Goal: Information Seeking & Learning: Learn about a topic

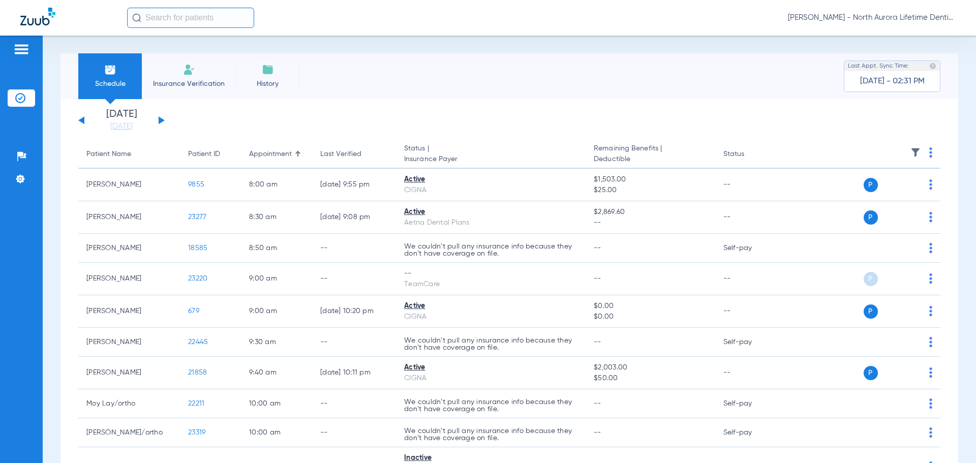
click at [163, 122] on button at bounding box center [162, 120] width 6 height 8
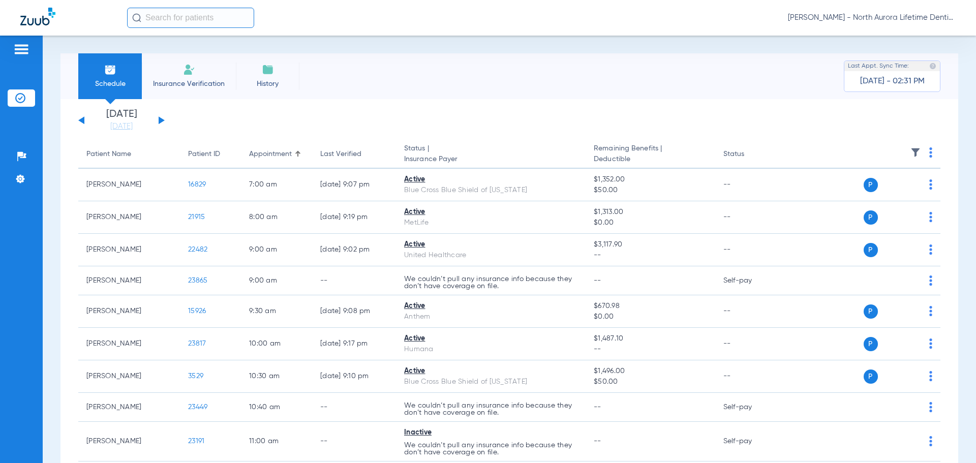
click at [163, 122] on button at bounding box center [162, 120] width 6 height 8
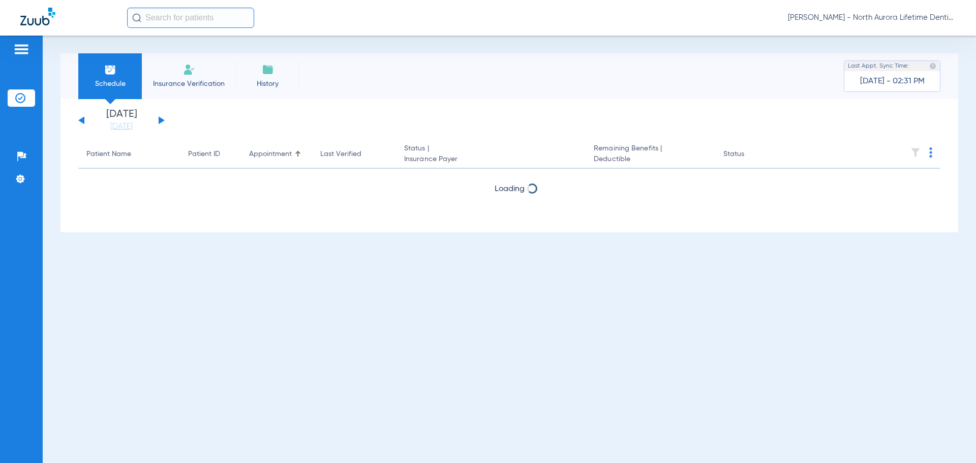
click at [163, 122] on button at bounding box center [162, 120] width 6 height 8
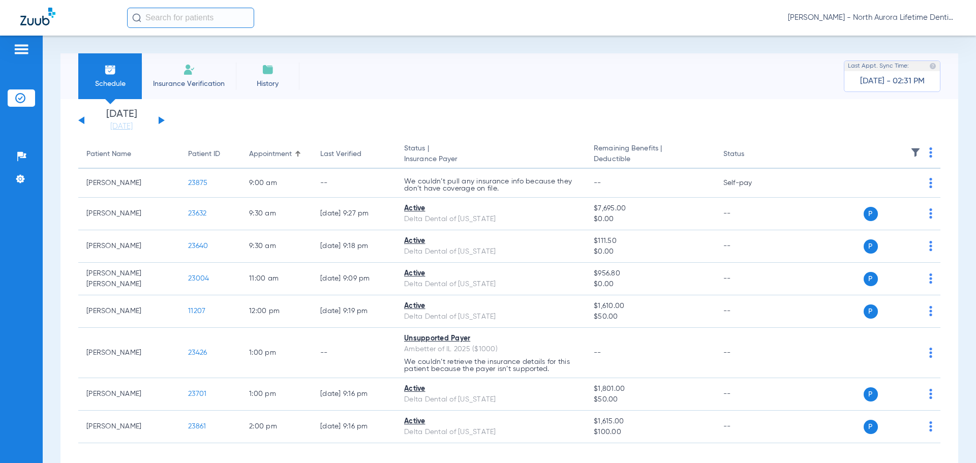
click at [163, 122] on button at bounding box center [162, 120] width 6 height 8
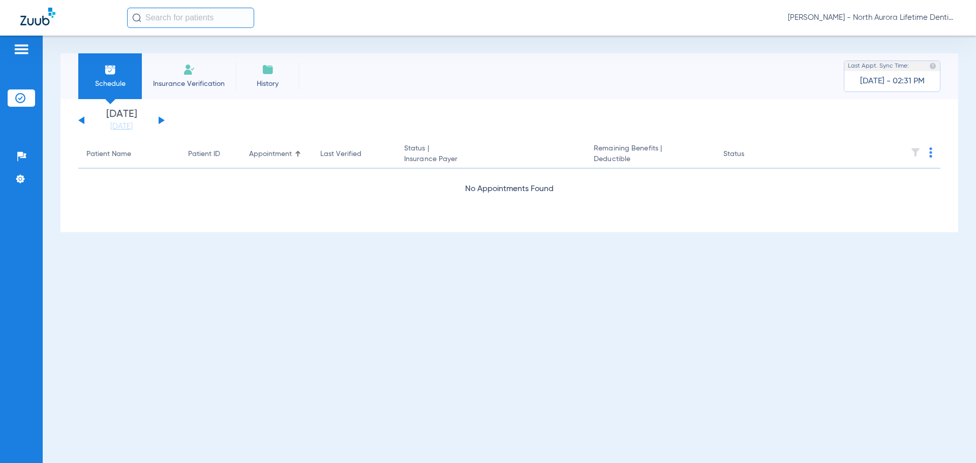
click at [163, 122] on button at bounding box center [162, 120] width 6 height 8
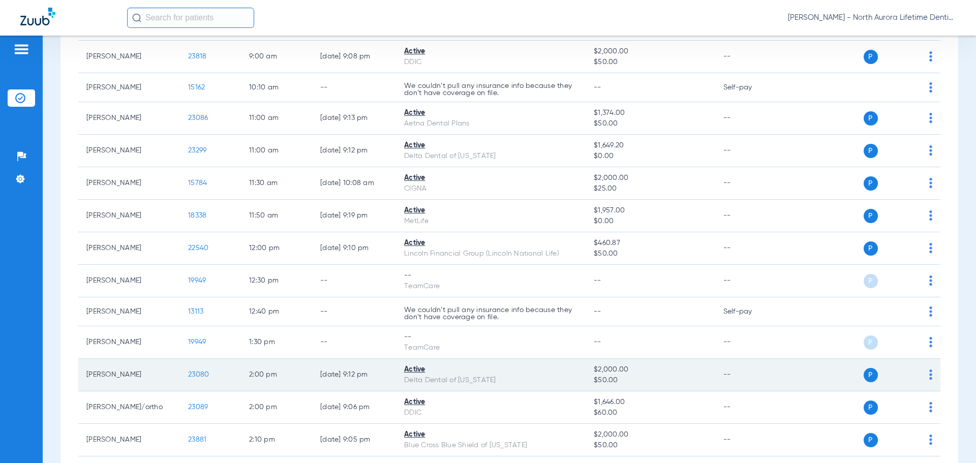
scroll to position [305, 0]
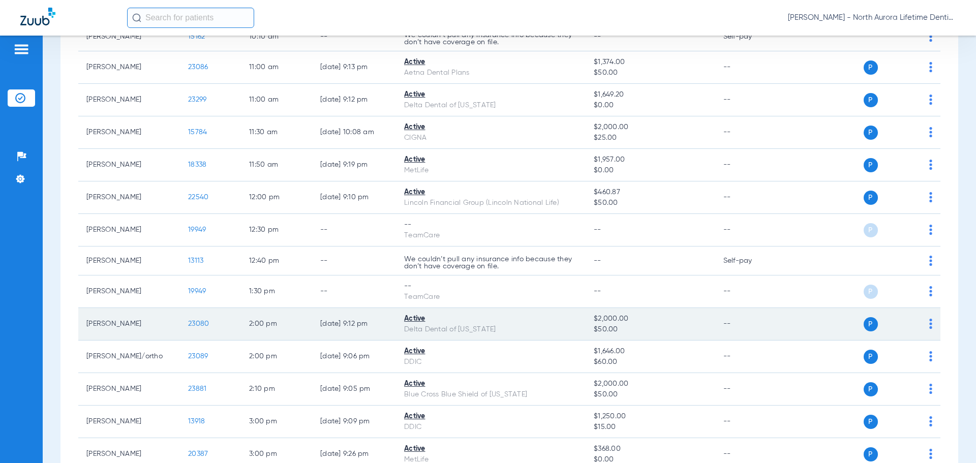
click at [194, 325] on span "23080" at bounding box center [198, 323] width 21 height 7
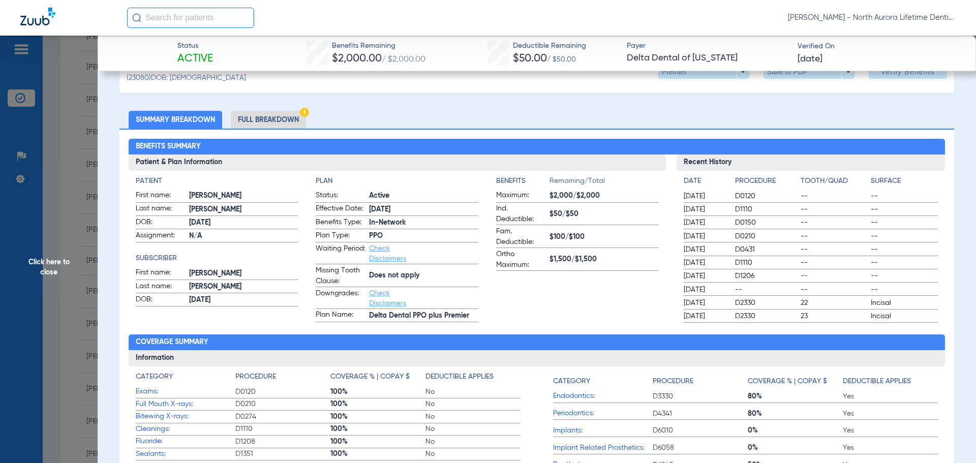
scroll to position [51, 0]
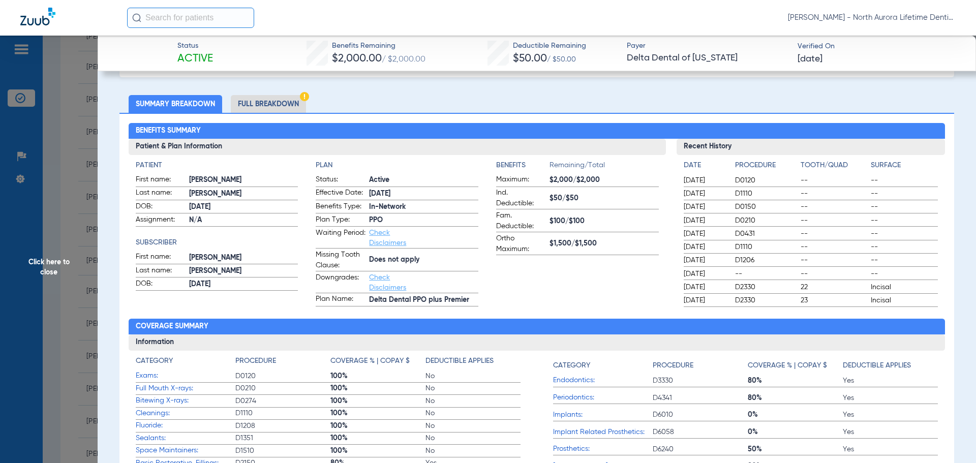
click at [269, 105] on li "Full Breakdown" at bounding box center [268, 104] width 75 height 18
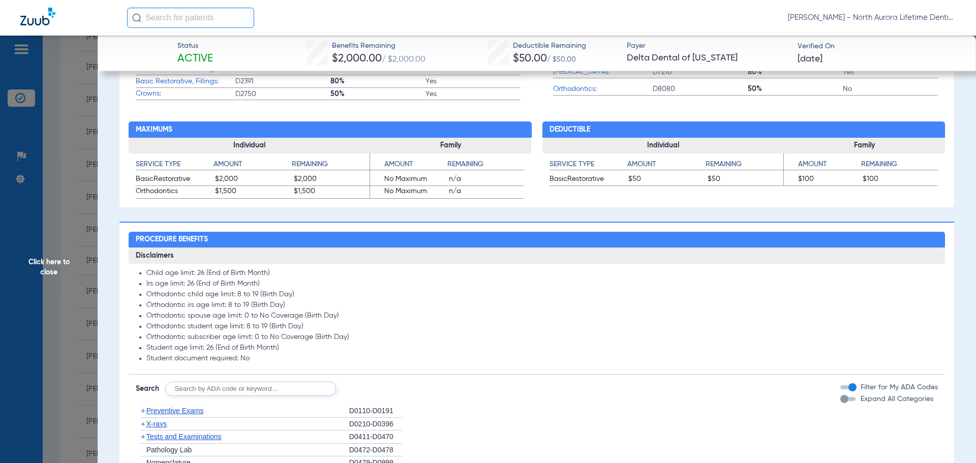
scroll to position [610, 0]
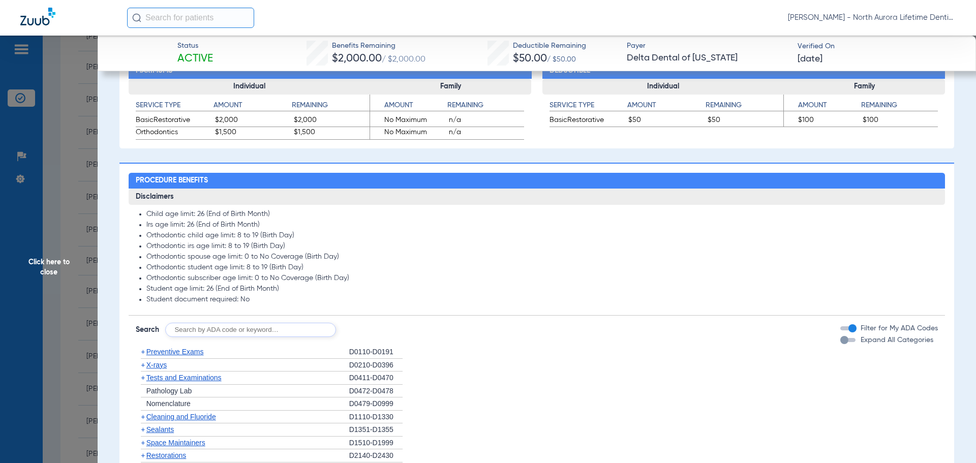
click at [841, 344] on div "button" at bounding box center [845, 340] width 8 height 8
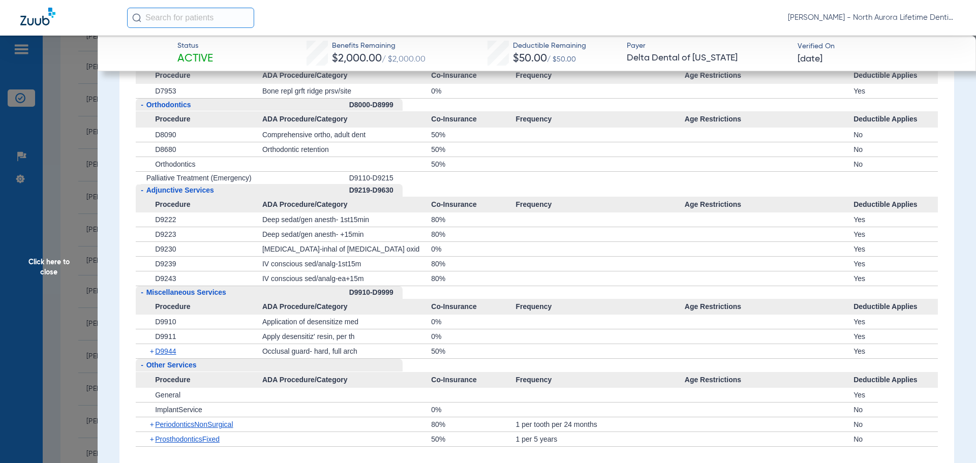
scroll to position [2848, 0]
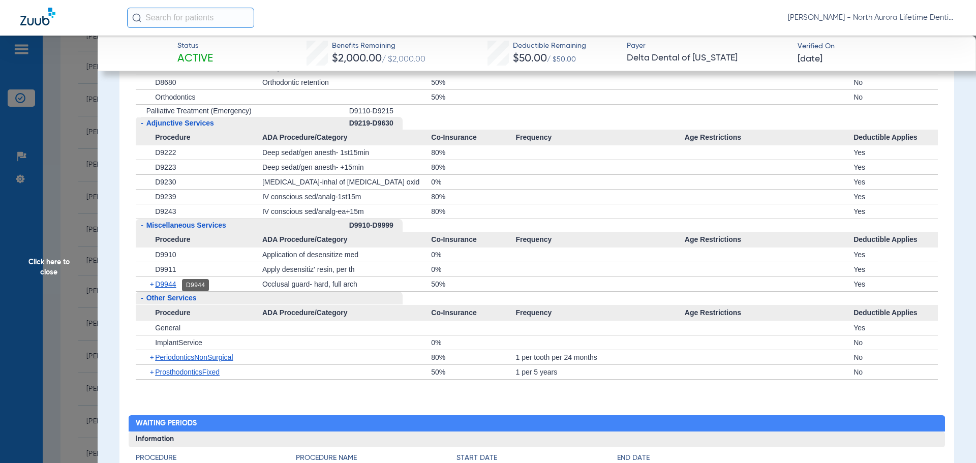
click at [162, 287] on span "D9944" at bounding box center [165, 284] width 21 height 8
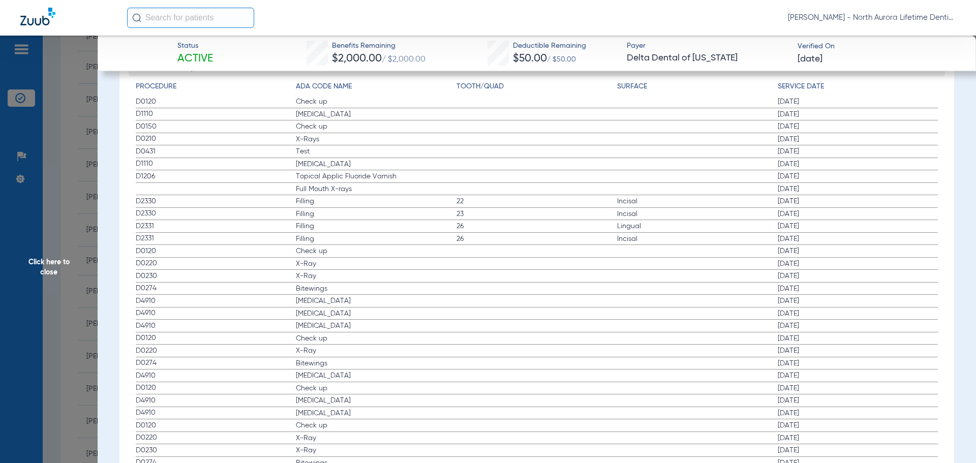
scroll to position [3407, 0]
click at [54, 266] on span "Click here to close" at bounding box center [49, 267] width 98 height 463
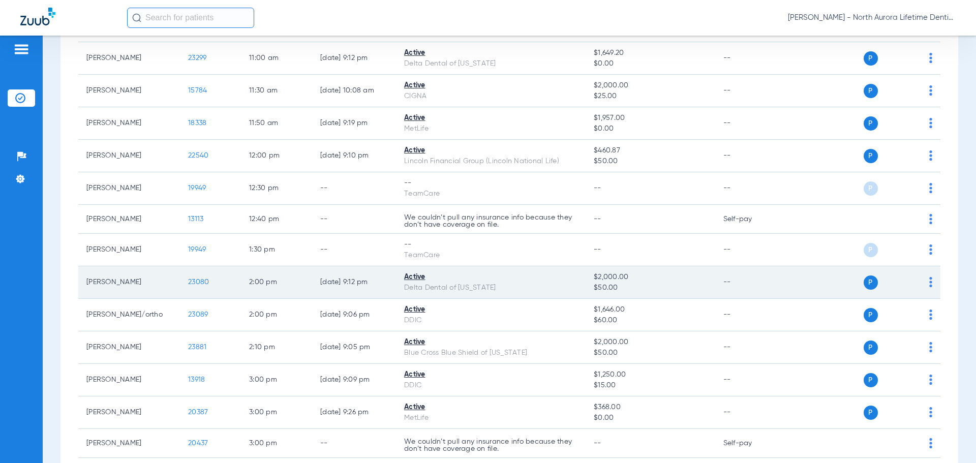
scroll to position [407, 0]
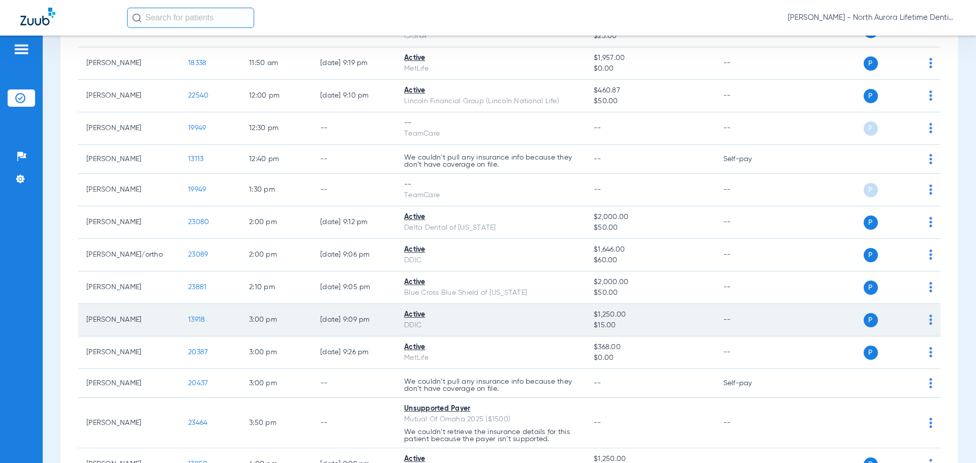
click at [196, 322] on span "13918" at bounding box center [196, 319] width 17 height 7
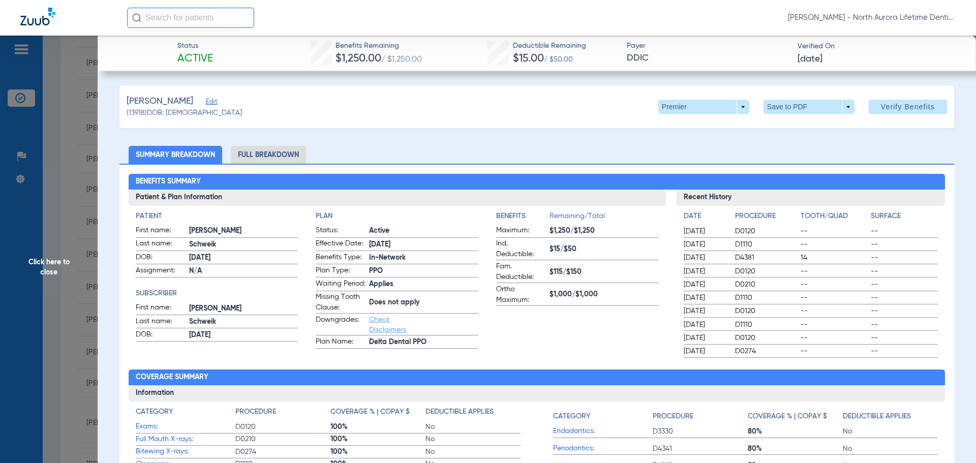
click at [269, 159] on li "Full Breakdown" at bounding box center [268, 155] width 75 height 18
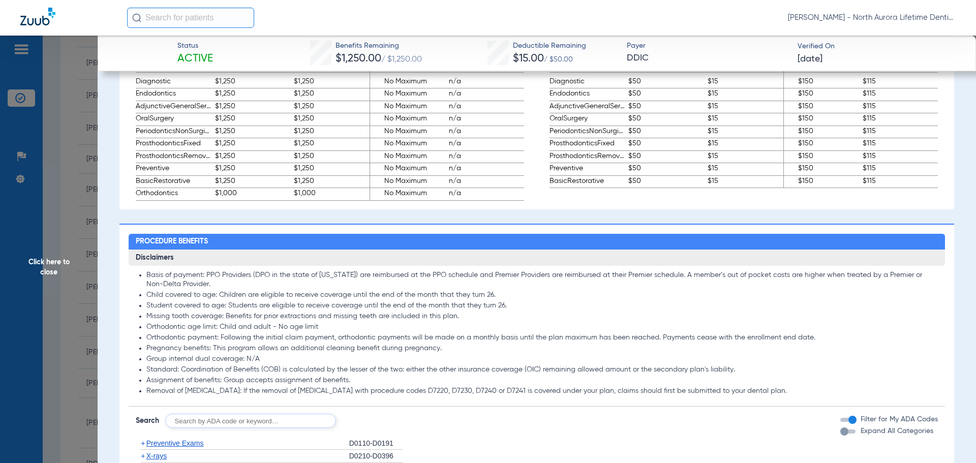
scroll to position [712, 0]
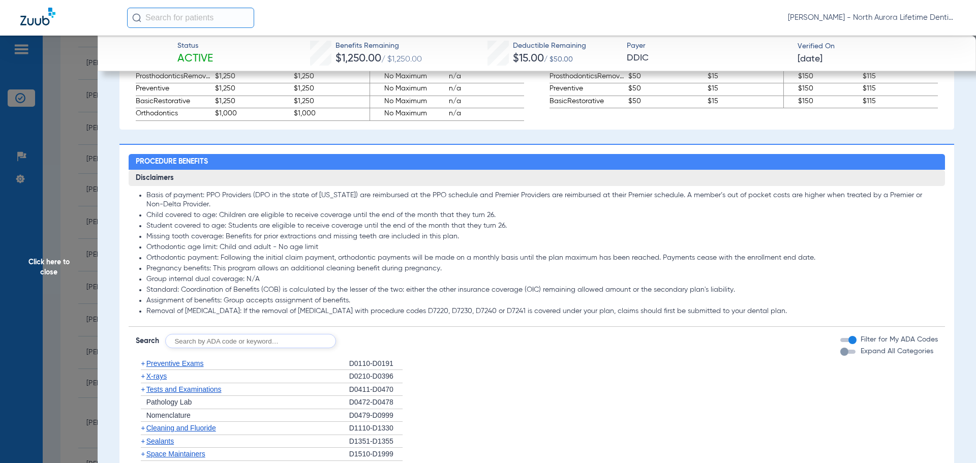
click at [841, 356] on div "button" at bounding box center [845, 352] width 8 height 8
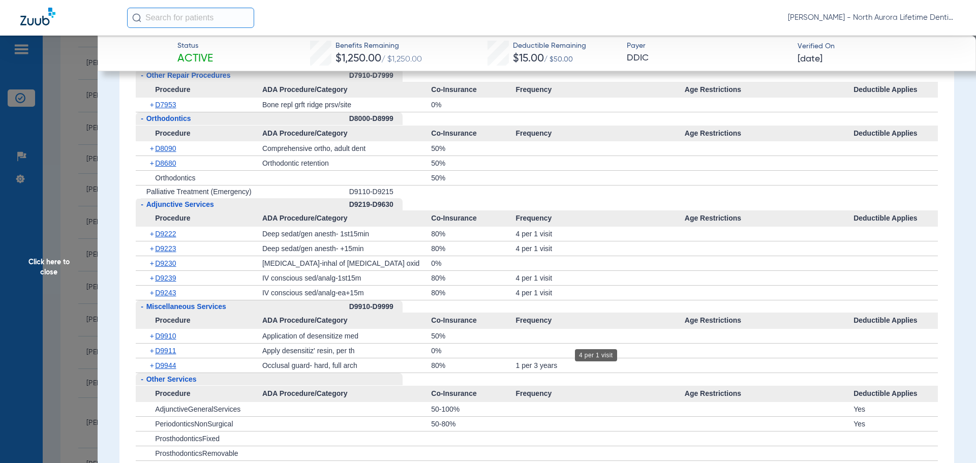
scroll to position [2848, 0]
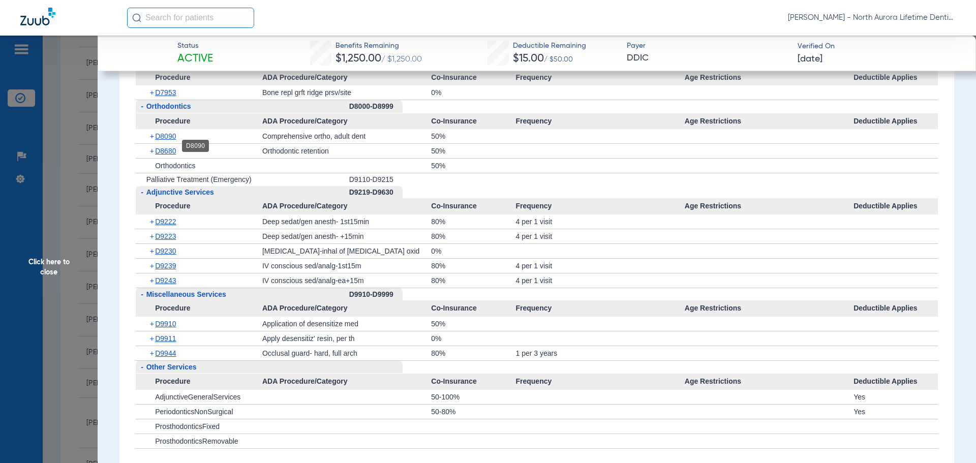
click at [168, 140] on span "D8090" at bounding box center [165, 136] width 21 height 8
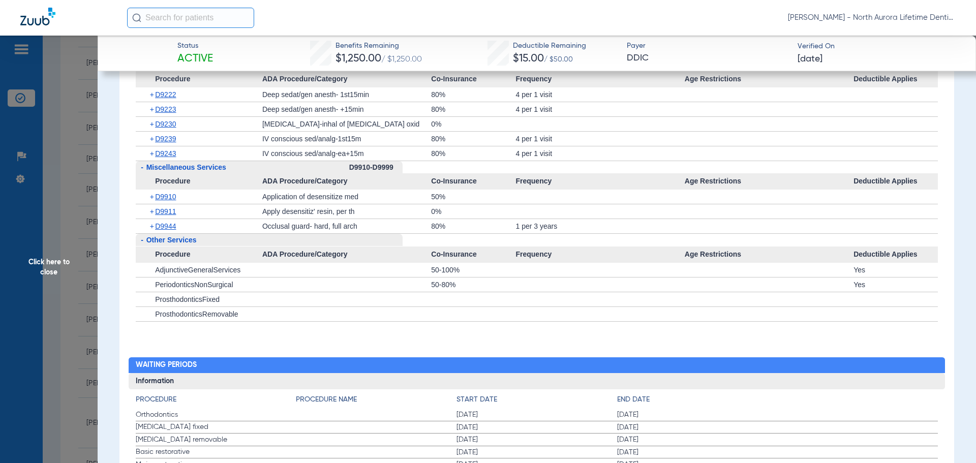
scroll to position [3051, 0]
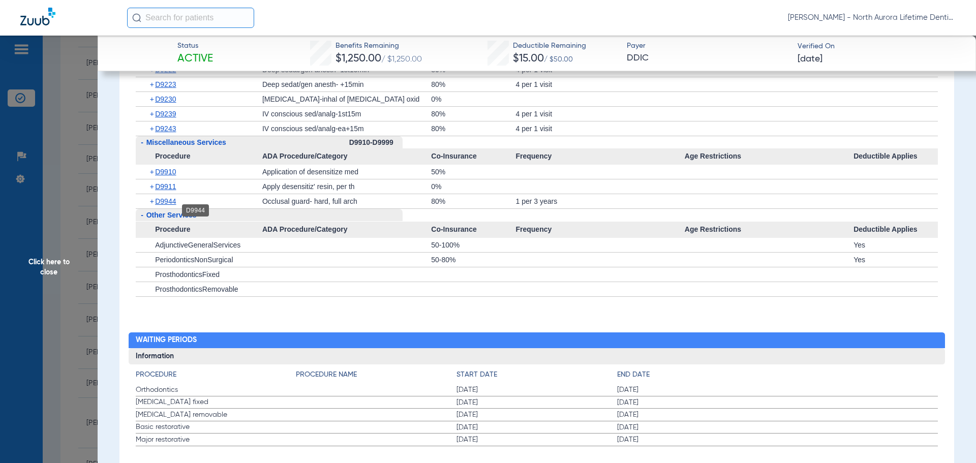
click at [170, 205] on span "D9944" at bounding box center [165, 201] width 21 height 8
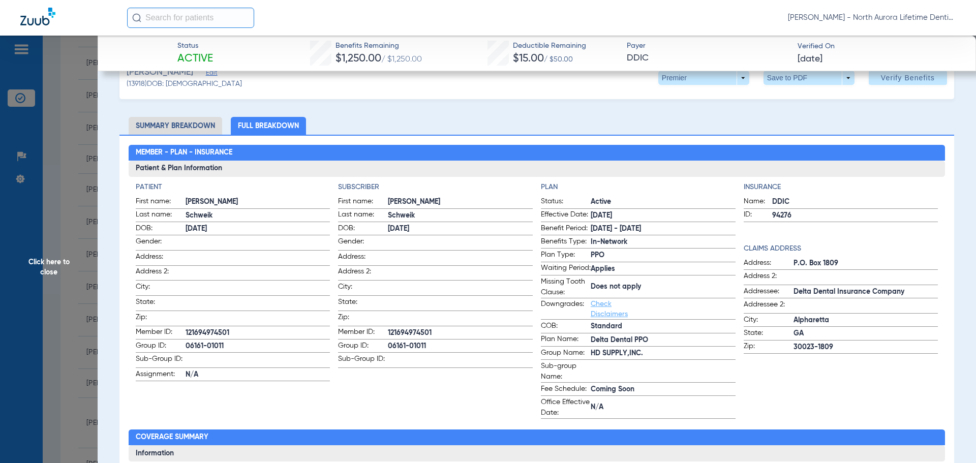
scroll to position [0, 0]
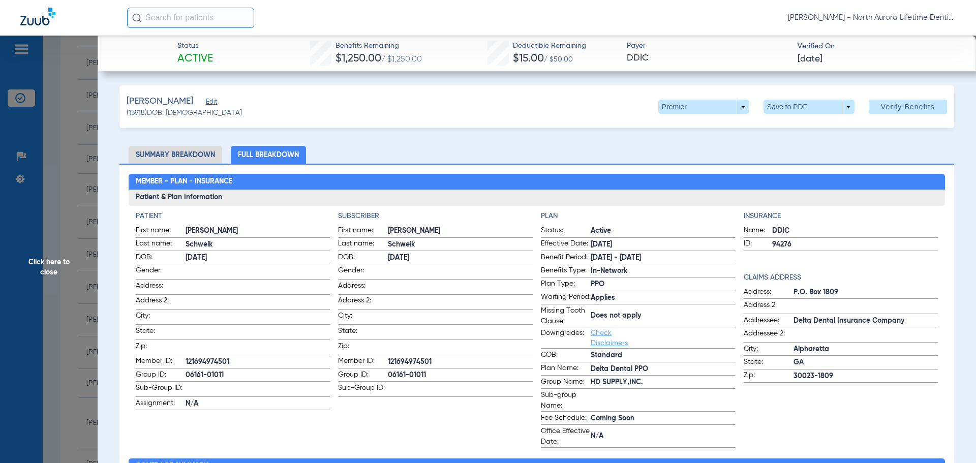
click at [53, 265] on span "Click here to close" at bounding box center [49, 267] width 98 height 463
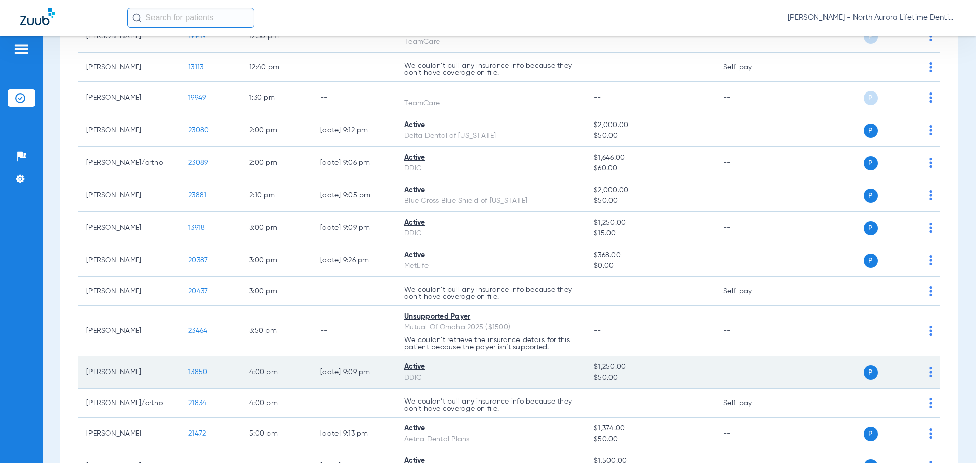
scroll to position [645, 0]
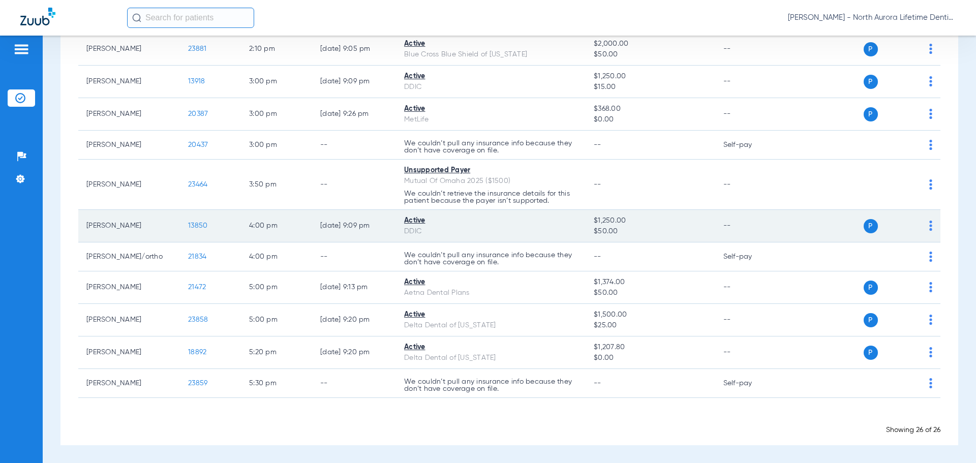
click at [197, 225] on span "13850" at bounding box center [197, 225] width 19 height 7
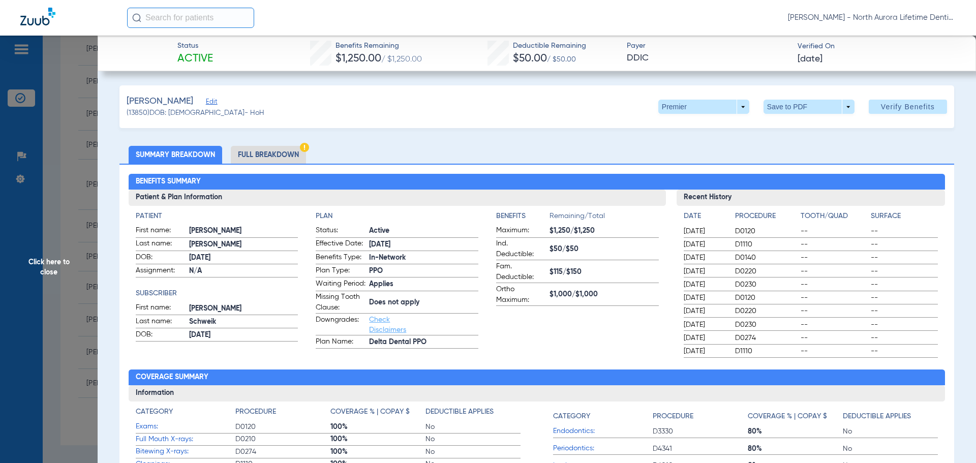
click at [277, 157] on li "Full Breakdown" at bounding box center [268, 155] width 75 height 18
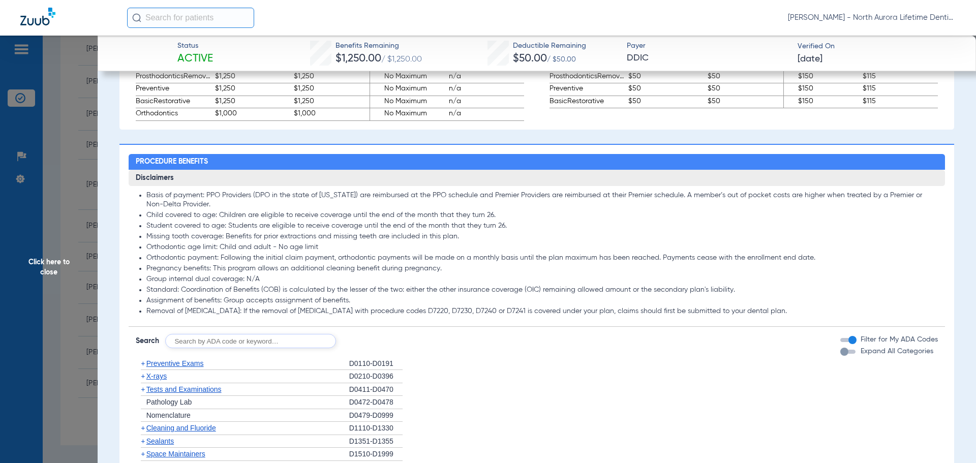
scroll to position [814, 0]
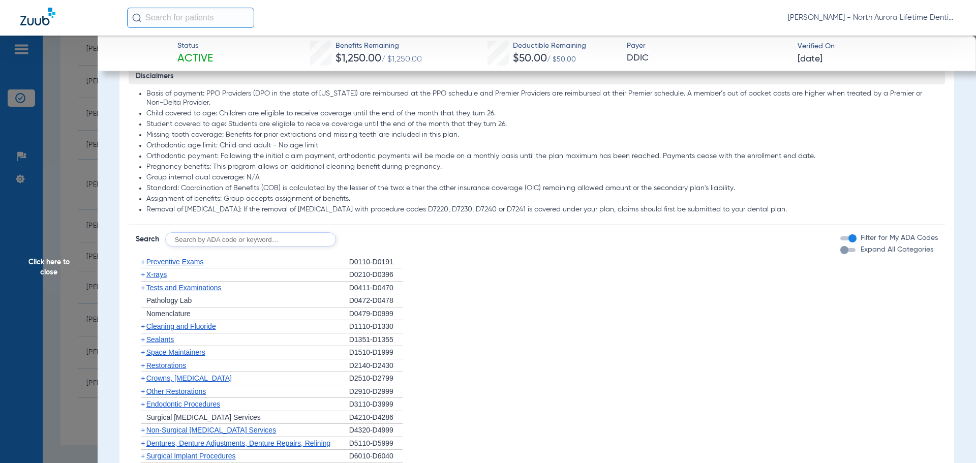
click at [841, 254] on div "button" at bounding box center [845, 250] width 8 height 8
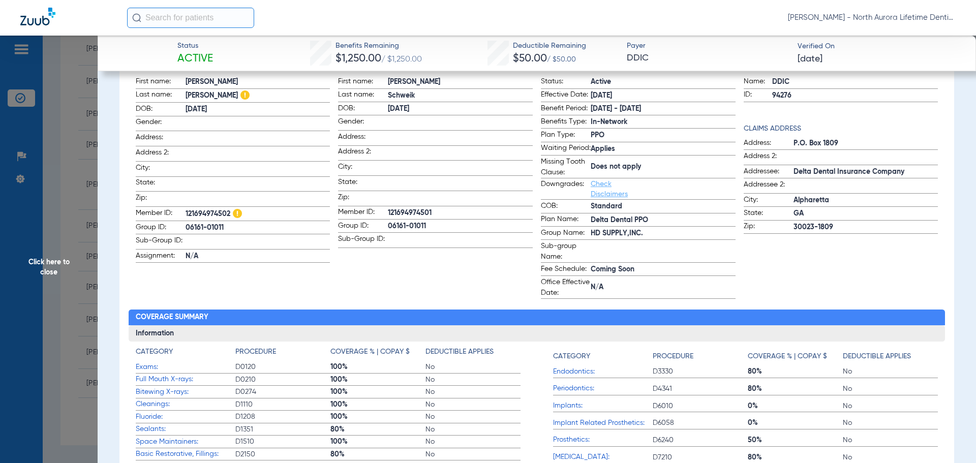
scroll to position [131, 0]
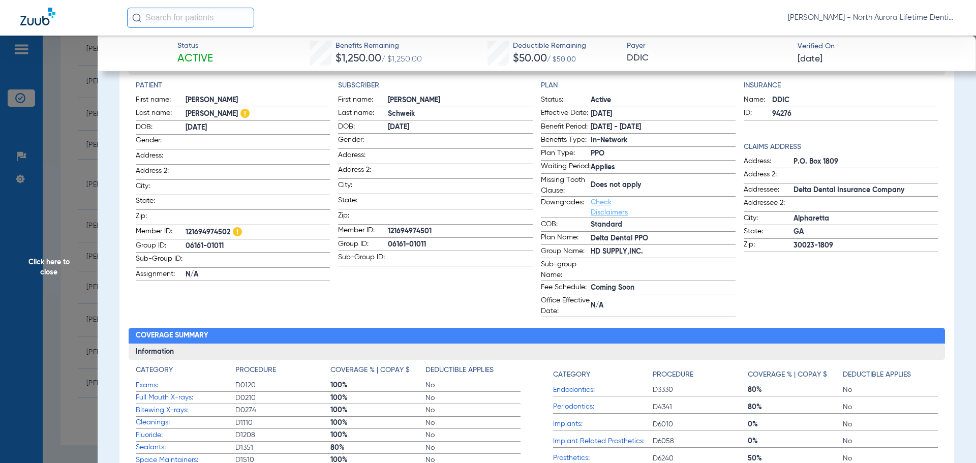
click at [43, 266] on span "Click here to close" at bounding box center [49, 267] width 98 height 463
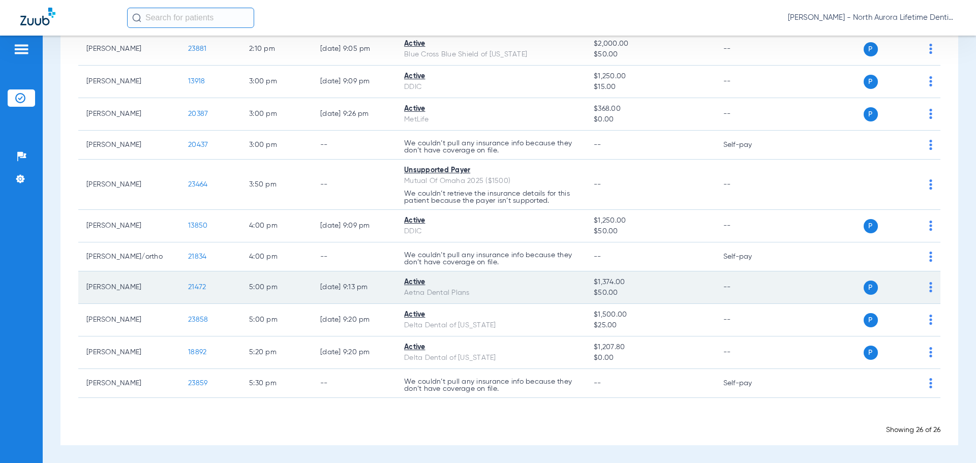
click at [195, 289] on span "21472" at bounding box center [197, 287] width 18 height 7
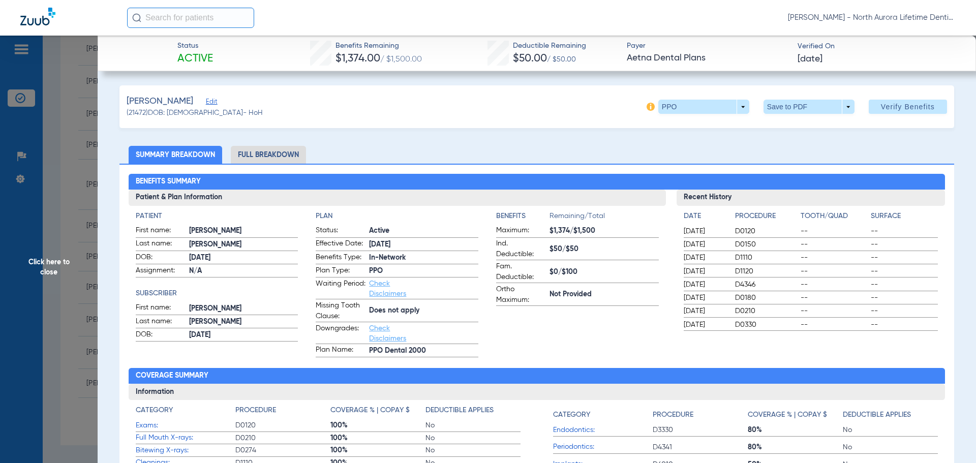
click at [289, 155] on li "Full Breakdown" at bounding box center [268, 155] width 75 height 18
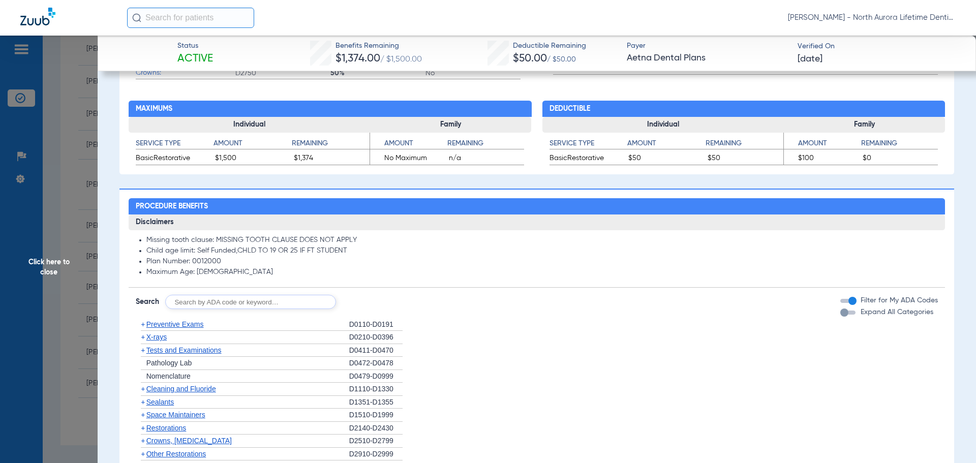
scroll to position [610, 0]
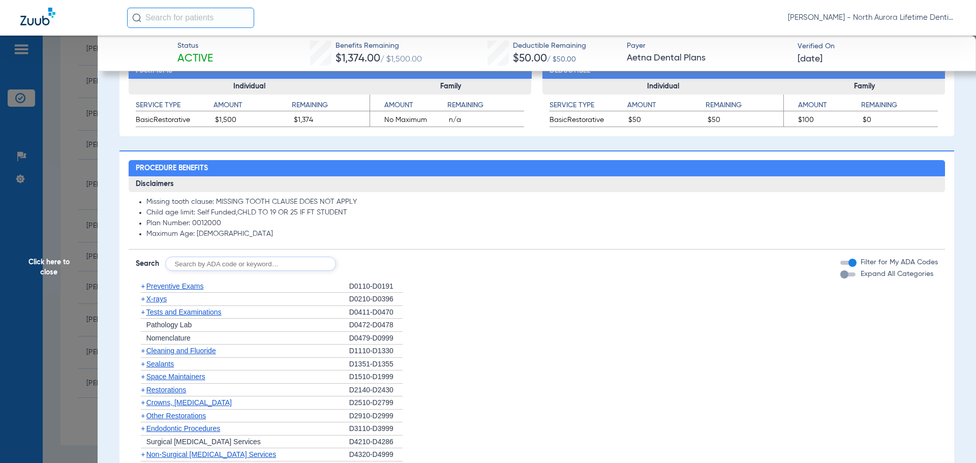
click at [841, 276] on div "button" at bounding box center [845, 275] width 8 height 8
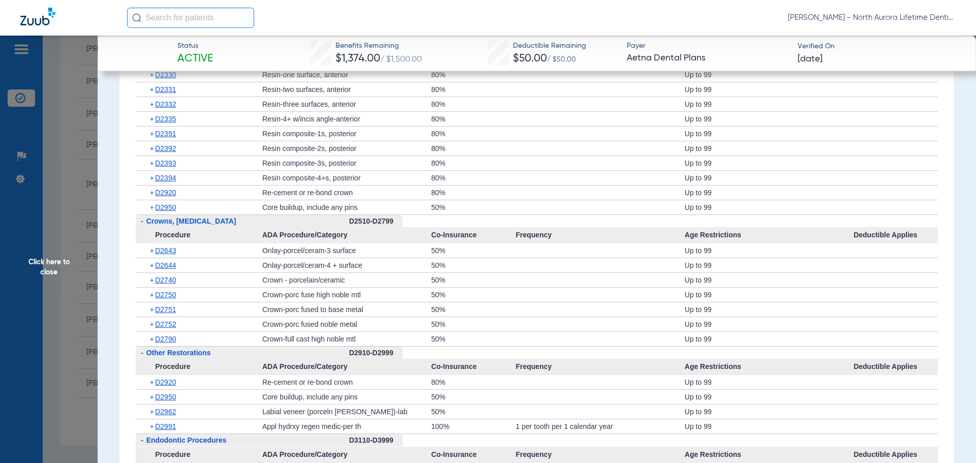
scroll to position [1373, 0]
click at [170, 181] on span "D2394" at bounding box center [165, 177] width 21 height 8
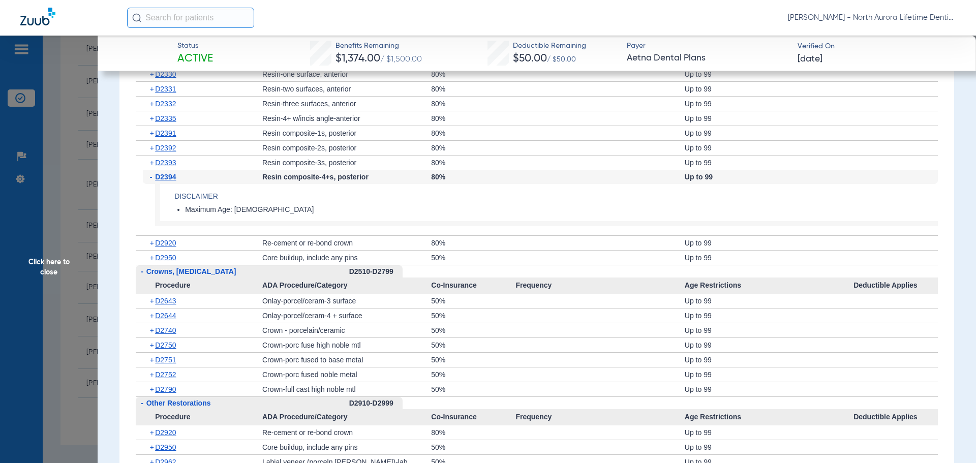
click at [170, 181] on span "D2394" at bounding box center [165, 177] width 21 height 8
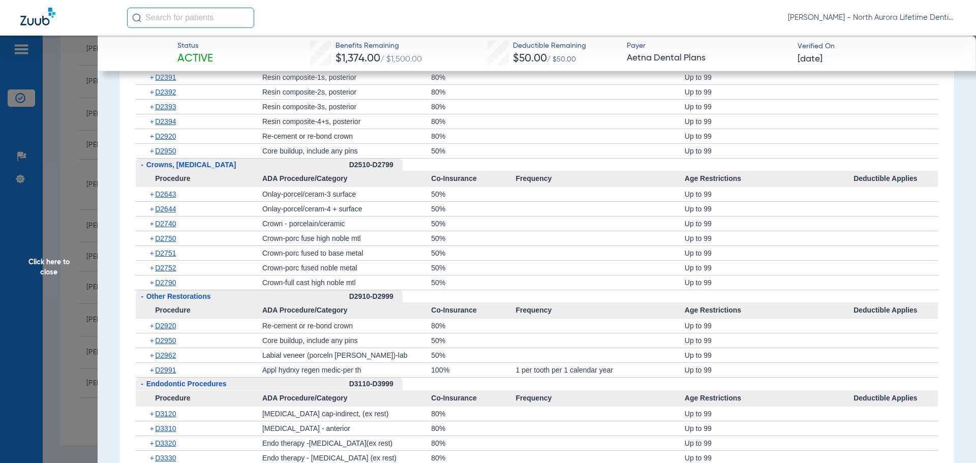
scroll to position [1526, 0]
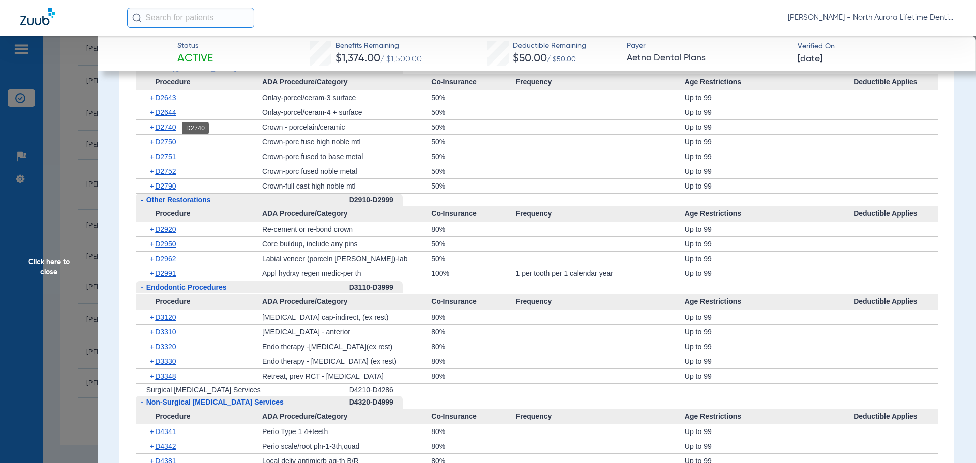
click at [162, 131] on span "D2740" at bounding box center [165, 127] width 21 height 8
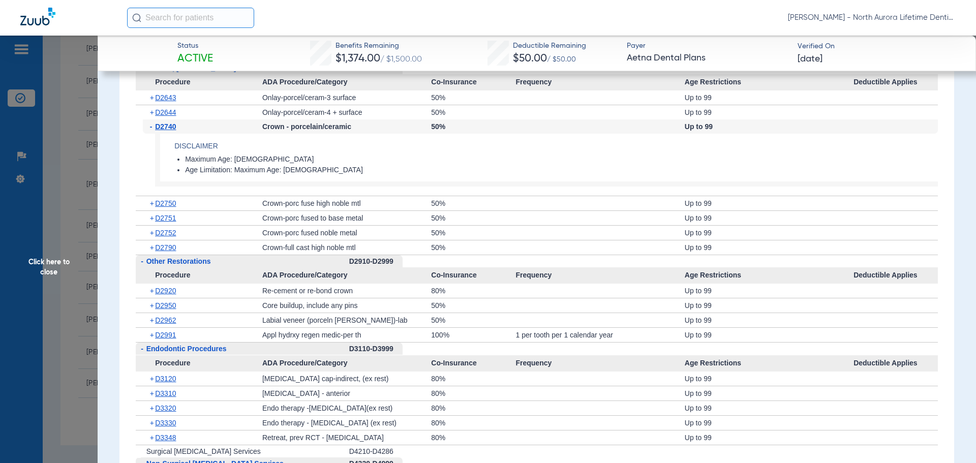
click at [162, 131] on span "D2740" at bounding box center [165, 127] width 21 height 8
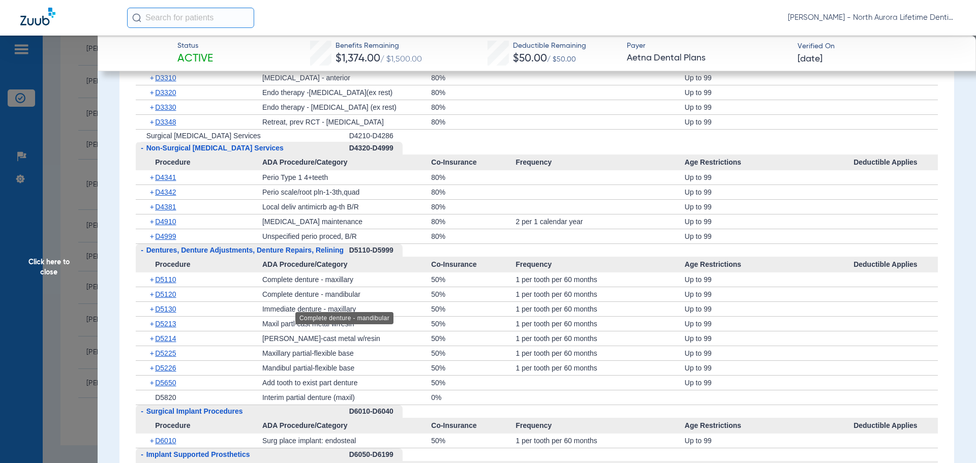
scroll to position [1678, 0]
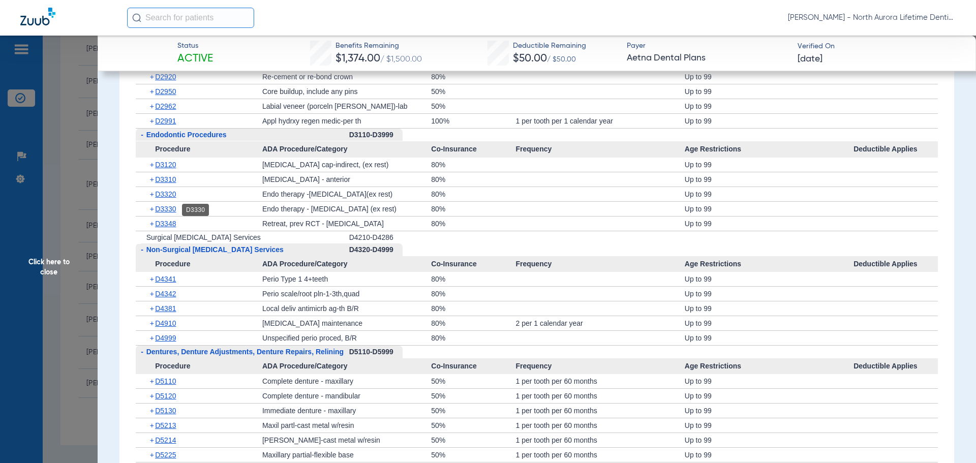
click at [162, 212] on span "D3330" at bounding box center [165, 209] width 21 height 8
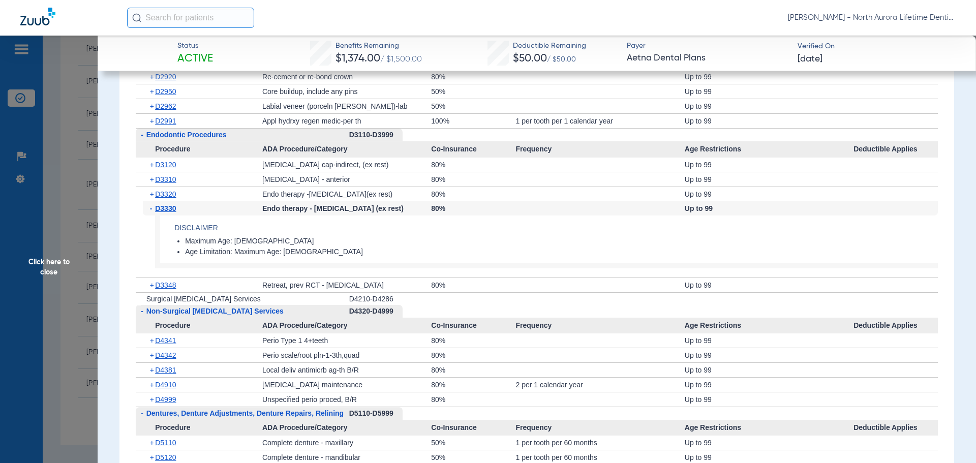
click at [162, 212] on span "D3330" at bounding box center [165, 208] width 21 height 8
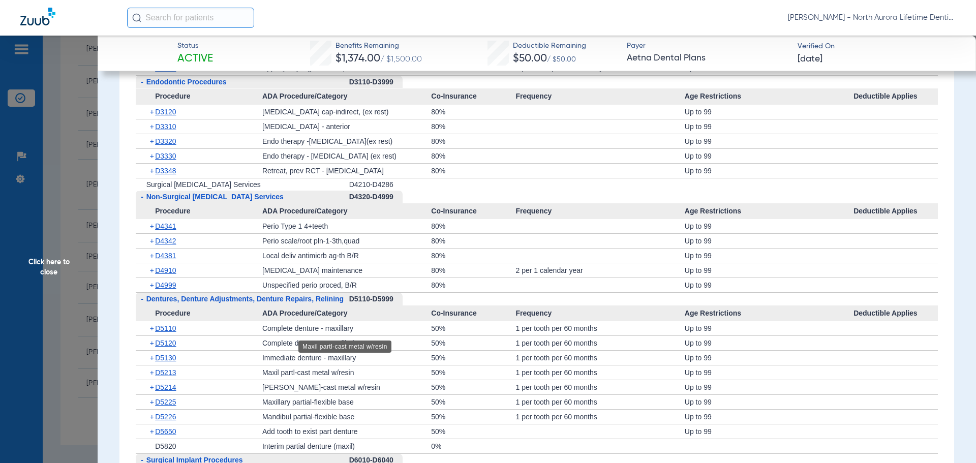
scroll to position [1780, 0]
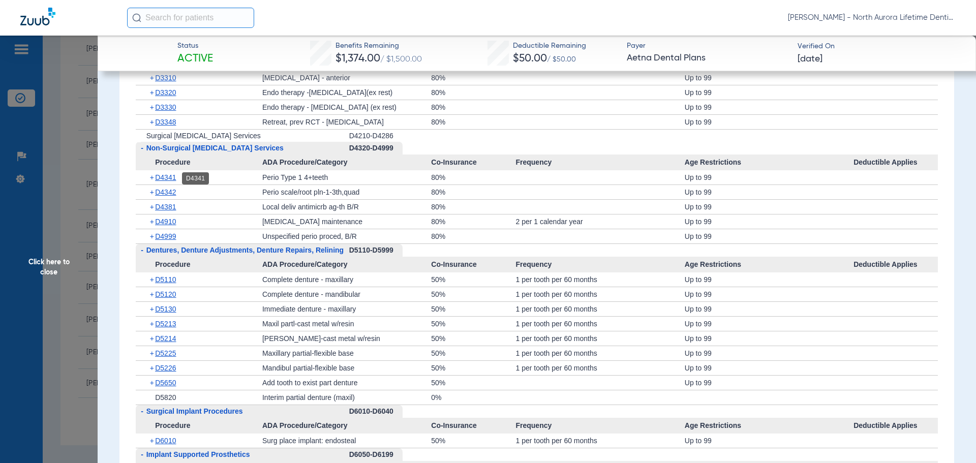
click at [167, 180] on span "D4341" at bounding box center [165, 177] width 21 height 8
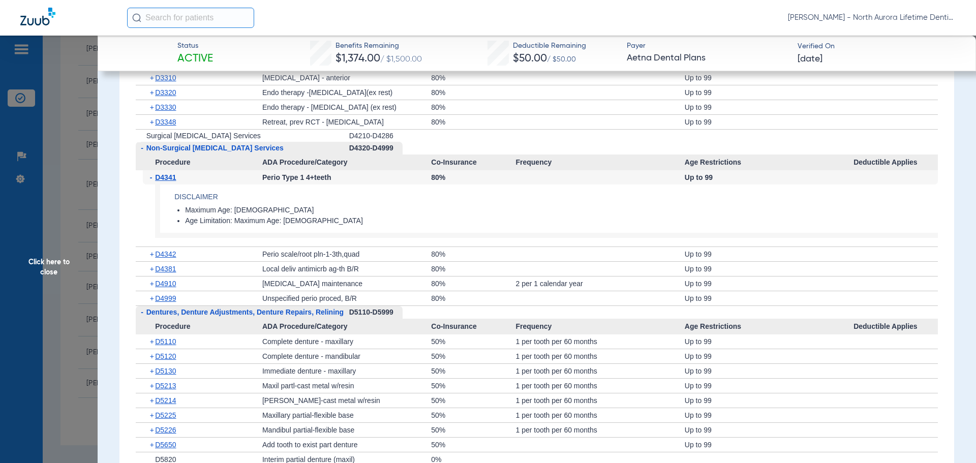
click at [167, 180] on span "D4341" at bounding box center [165, 177] width 21 height 8
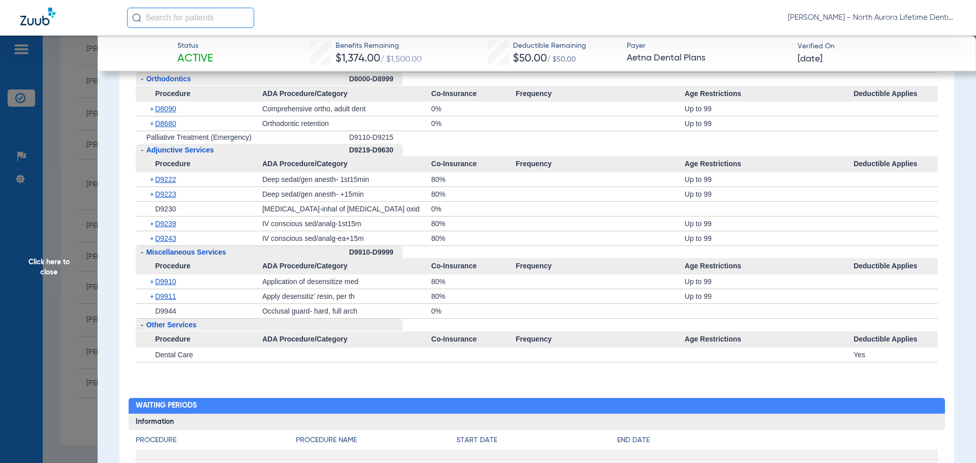
scroll to position [2492, 0]
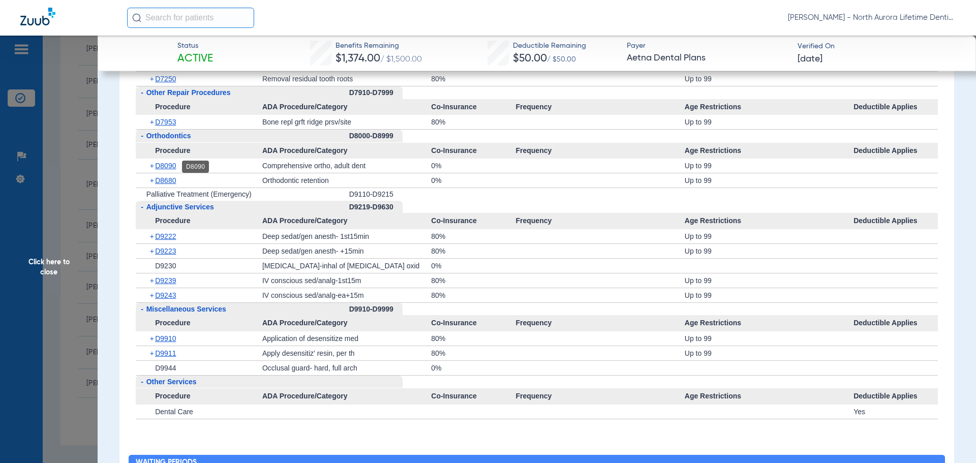
click at [171, 166] on span "D8090" at bounding box center [165, 166] width 21 height 8
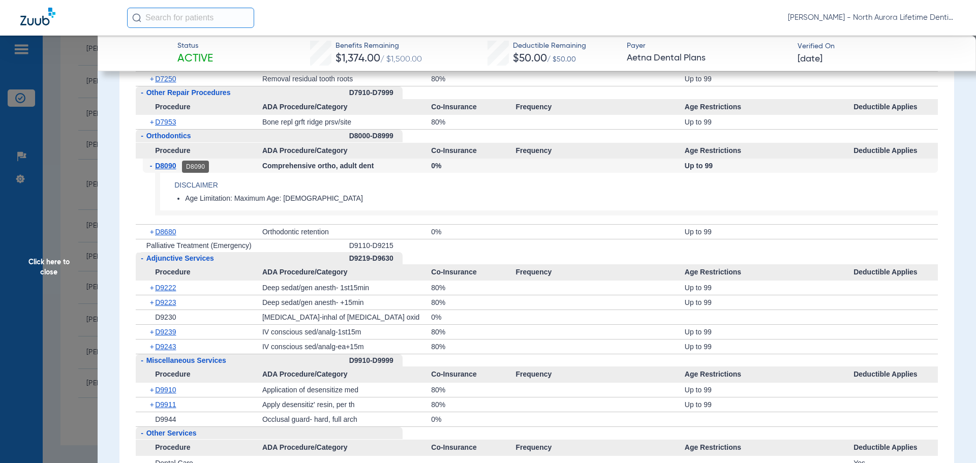
click at [170, 168] on span "D8090" at bounding box center [165, 166] width 21 height 8
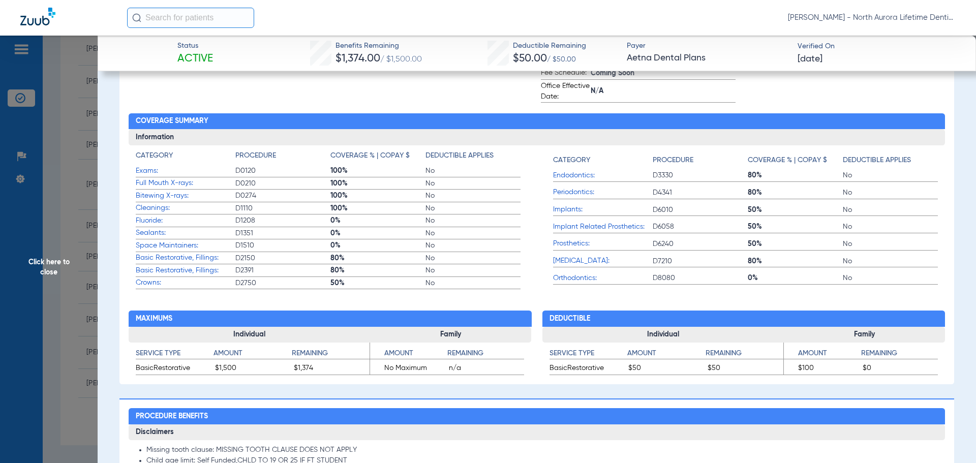
scroll to position [254, 0]
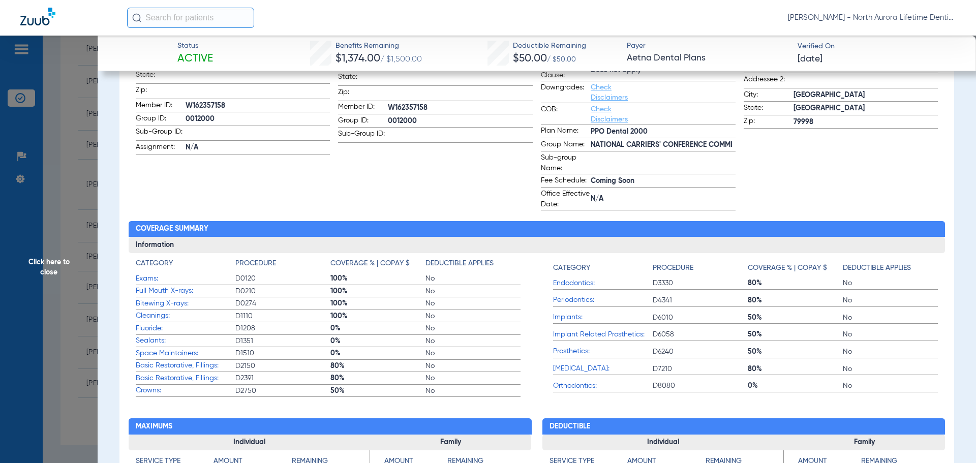
click at [914, 178] on div "Insurance Name: Aetna Dental Plans ID: 60054 Claims Address Address: [GEOGRAPHI…" at bounding box center [841, 84] width 195 height 254
drag, startPoint x: 910, startPoint y: 2, endPoint x: 817, endPoint y: 186, distance: 206.7
click at [817, 186] on div "Insurance Name: Aetna Dental Plans ID: 60054 Claims Address Address: [GEOGRAPHI…" at bounding box center [841, 84] width 195 height 254
